Goal: Understand process/instructions

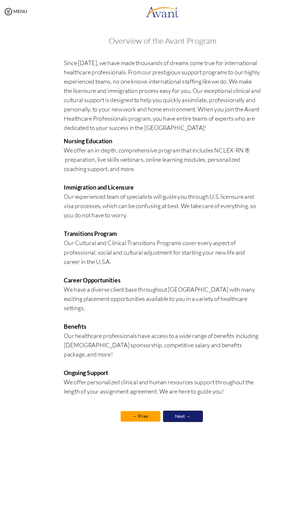
click at [163, 359] on link "Next →" at bounding box center [159, 364] width 35 height 10
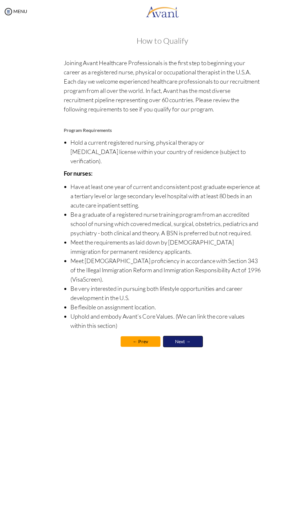
click at [160, 294] on link "Next →" at bounding box center [159, 299] width 35 height 10
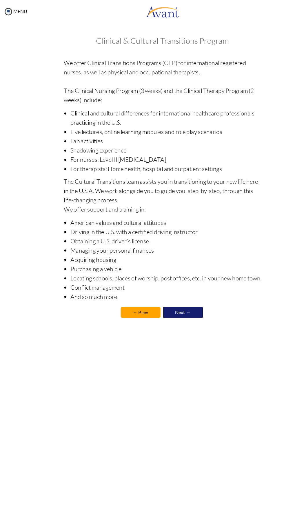
click at [158, 274] on link "Next →" at bounding box center [159, 273] width 35 height 10
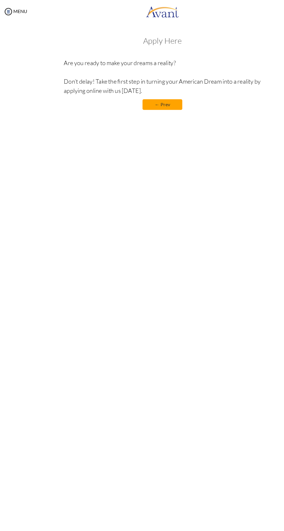
click at [143, 88] on link "← Prev" at bounding box center [142, 91] width 35 height 9
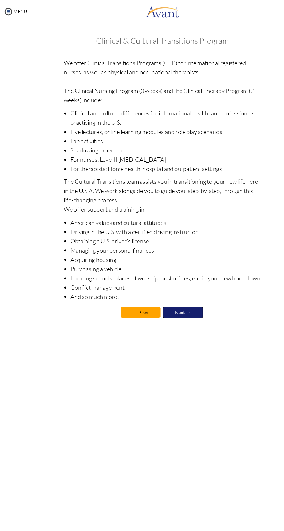
click at [158, 275] on link "Next →" at bounding box center [159, 273] width 35 height 10
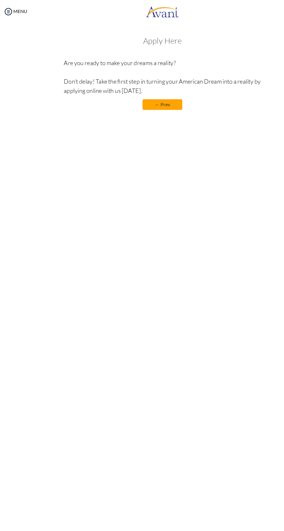
click at [145, 94] on link "← Prev" at bounding box center [142, 91] width 35 height 9
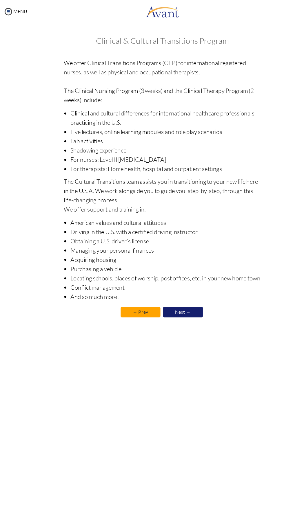
click at [118, 276] on link "← Prev" at bounding box center [122, 272] width 35 height 9
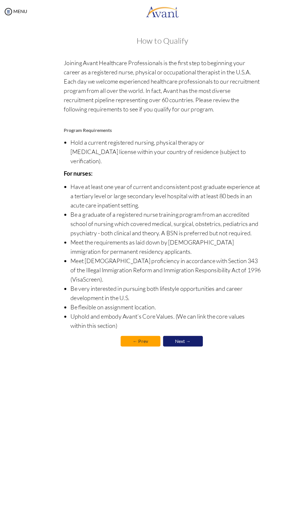
click at [131, 294] on link "← Prev" at bounding box center [122, 298] width 35 height 9
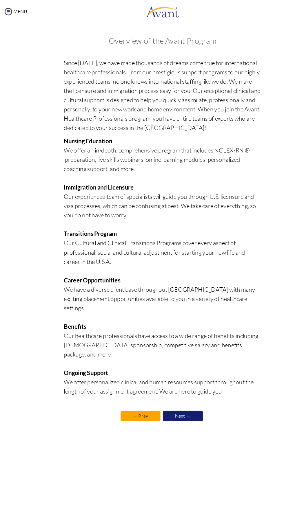
click at [128, 359] on link "← Prev" at bounding box center [122, 363] width 35 height 9
